Goal: Check status: Check status

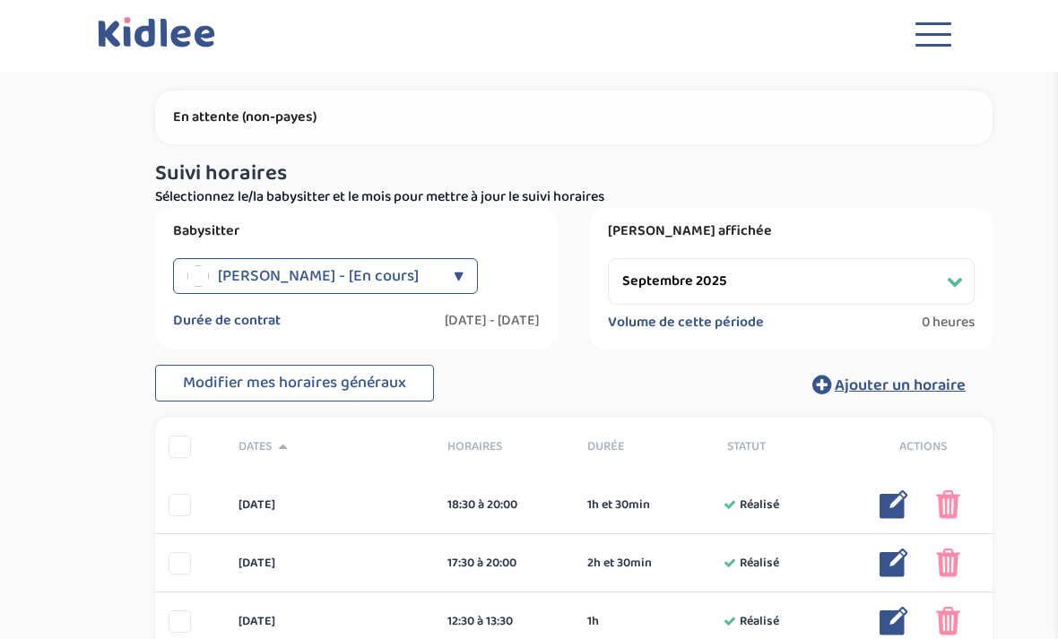
select select "septembre 2025"
click at [938, 38] on button "Toggle navigation" at bounding box center [933, 38] width 54 height 48
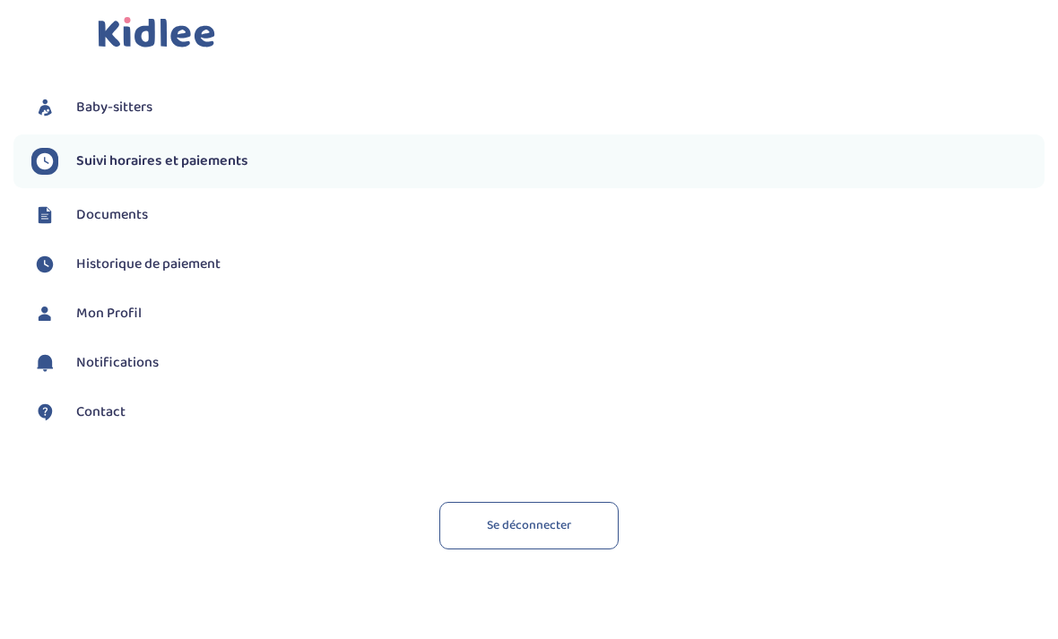
scroll to position [220, 0]
click at [141, 412] on link "Contact" at bounding box center [537, 412] width 1013 height 27
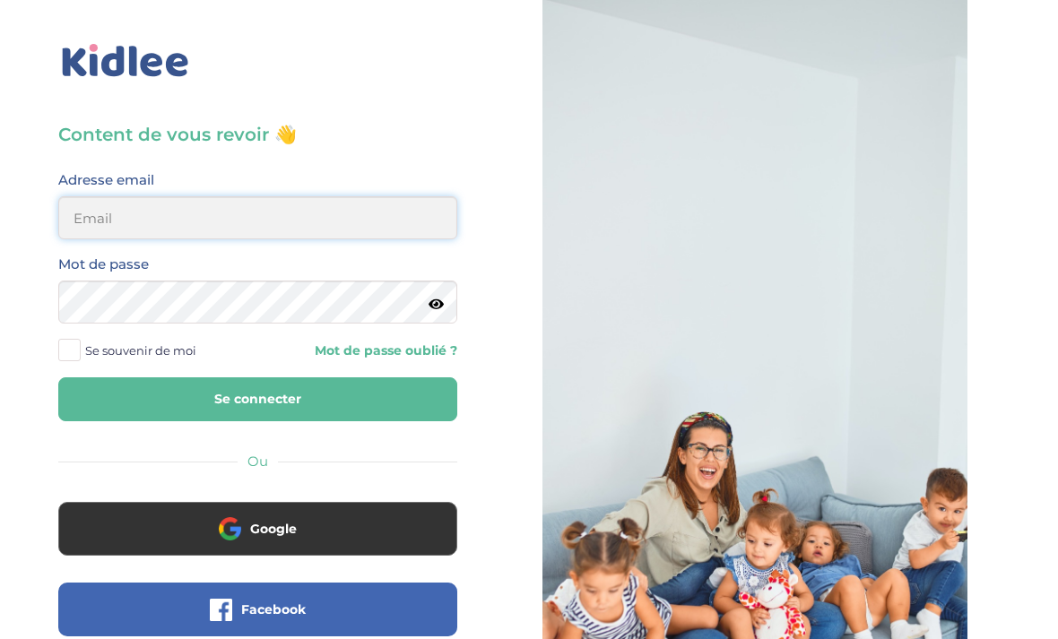
type input "[EMAIL_ADDRESS][DOMAIN_NAME]"
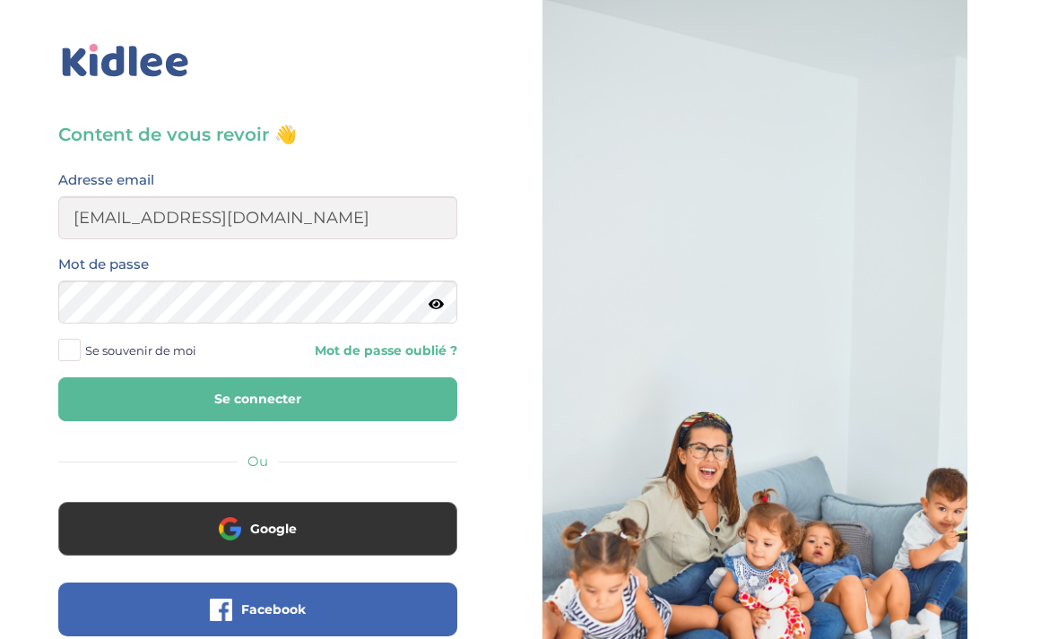
click at [257, 399] on button "Se connecter" at bounding box center [257, 399] width 399 height 44
click at [352, 398] on button "Se connecter" at bounding box center [257, 399] width 399 height 44
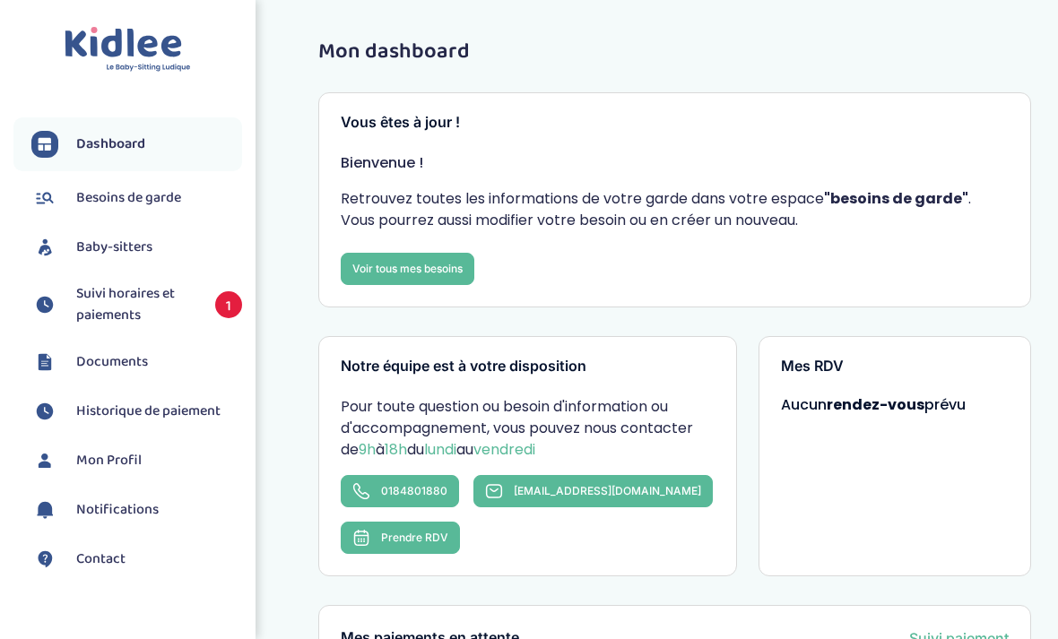
click at [146, 369] on span "Documents" at bounding box center [112, 362] width 72 height 22
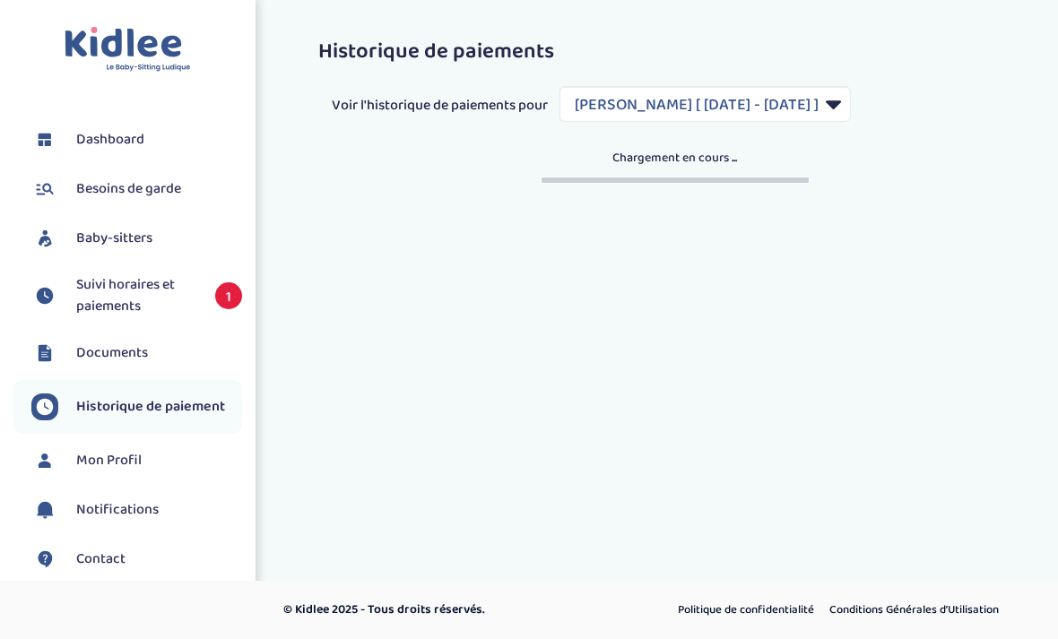
select select "1649"
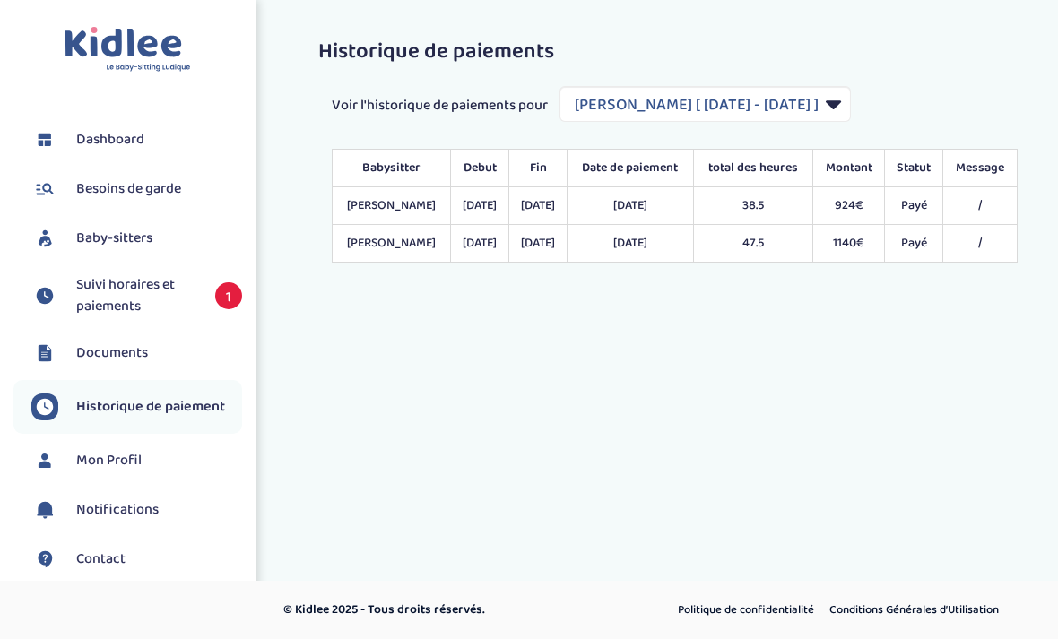
click at [160, 289] on span "Suivi horaires et paiements" at bounding box center [136, 295] width 121 height 43
click at [121, 302] on span "Suivi horaires et paiements" at bounding box center [136, 295] width 121 height 43
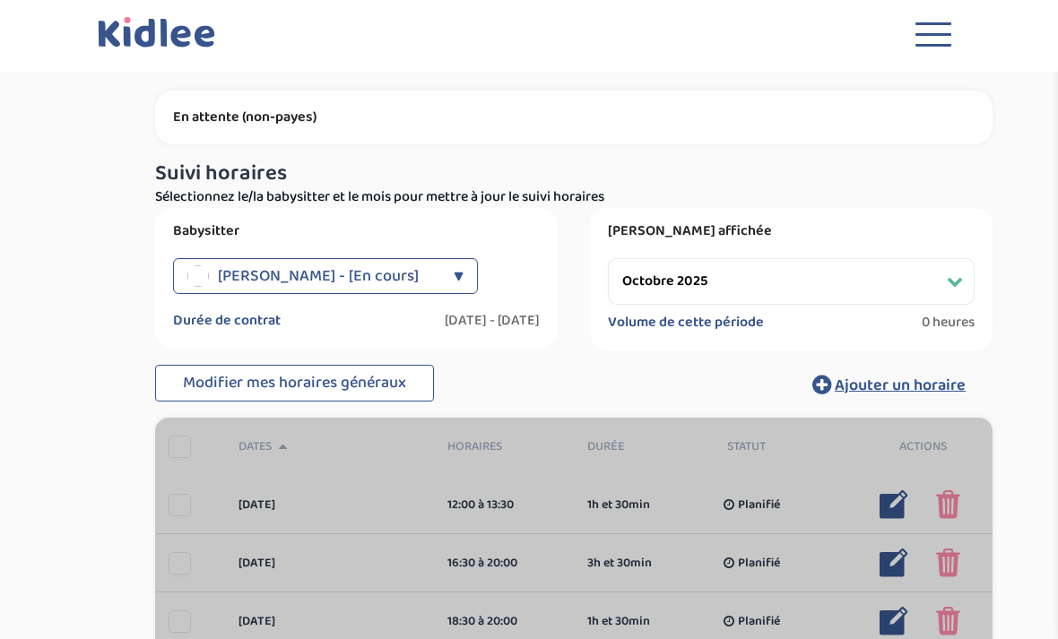
select select "octobre 2025"
